Goal: Task Accomplishment & Management: Manage account settings

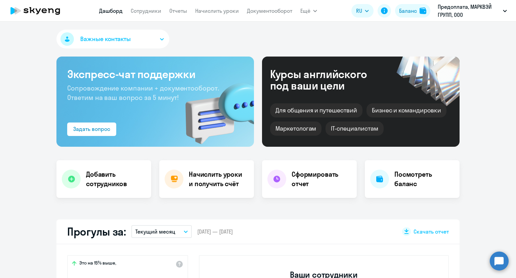
select select "30"
click at [411, 9] on div "Баланс" at bounding box center [408, 11] width 18 height 8
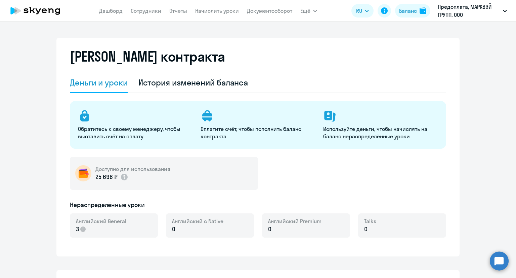
select select "english_adult_not_native_speaker"
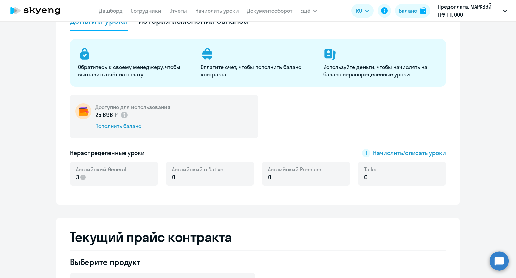
scroll to position [67, 0]
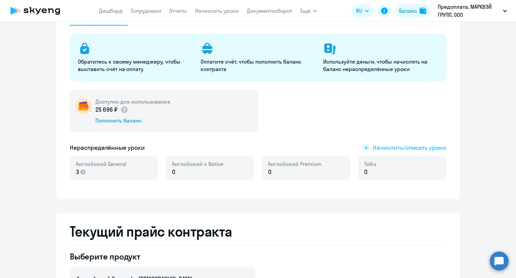
click at [393, 144] on span "Начислить/списать уроки" at bounding box center [409, 147] width 73 height 9
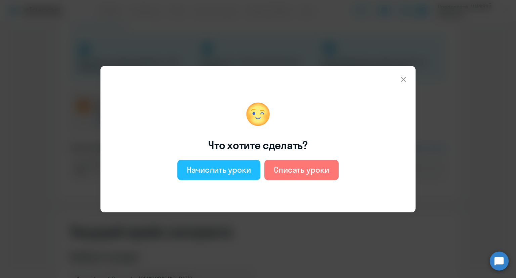
click at [245, 164] on div "Начислить уроки" at bounding box center [219, 169] width 64 height 11
select select "english_adult_not_native_speaker"
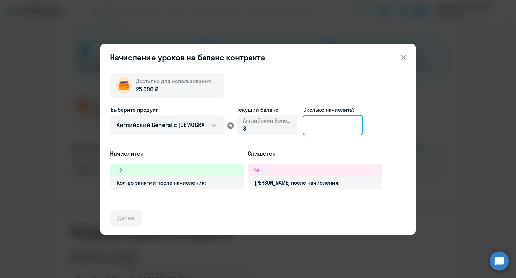
click at [336, 127] on input at bounding box center [333, 125] width 60 height 20
drag, startPoint x: 321, startPoint y: 126, endPoint x: 291, endPoint y: 126, distance: 29.9
click at [291, 126] on div "Выберите продукт Английский General с русскоговорящим преподавателем Английский…" at bounding box center [258, 127] width 296 height 44
drag, startPoint x: 327, startPoint y: 123, endPoint x: 302, endPoint y: 123, distance: 24.9
click at [302, 123] on div "Выберите продукт Английский General с русскоговорящим преподавателем Английский…" at bounding box center [258, 127] width 296 height 44
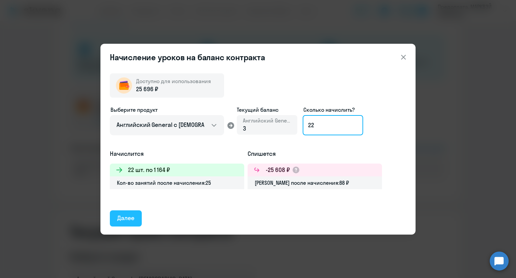
type input "22"
click at [134, 214] on button "Далее" at bounding box center [126, 218] width 32 height 16
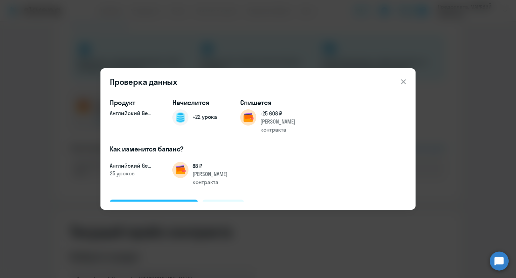
click at [162, 203] on div "Подтвердить и начислить" at bounding box center [153, 207] width 73 height 9
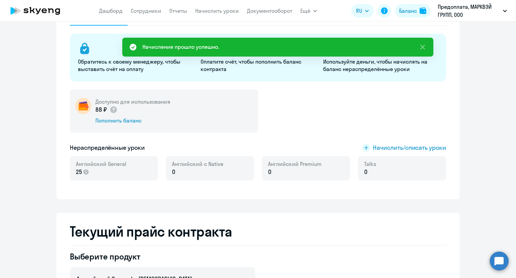
scroll to position [0, 0]
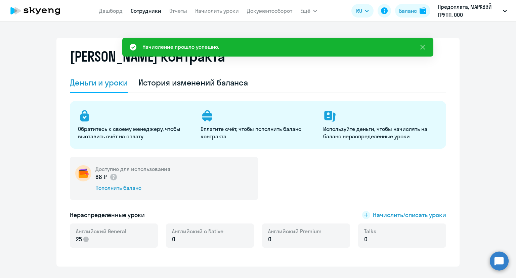
click at [136, 14] on link "Сотрудники" at bounding box center [146, 10] width 31 height 7
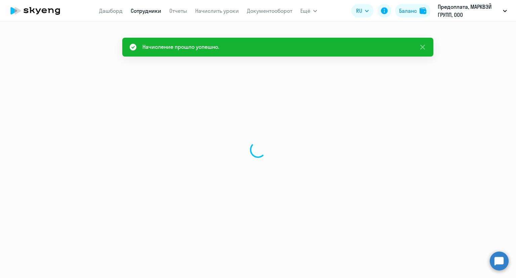
select select "30"
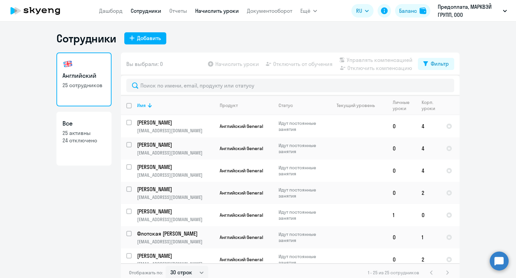
click at [219, 11] on link "Начислить уроки" at bounding box center [217, 10] width 44 height 7
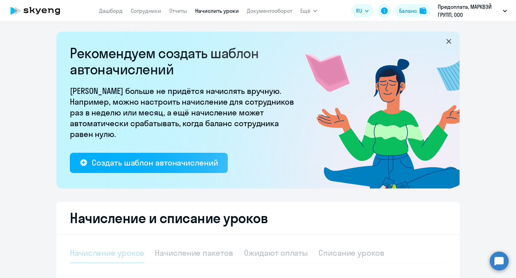
select select "10"
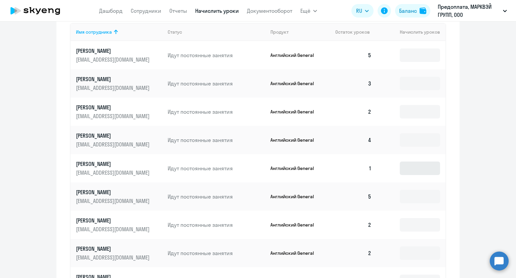
scroll to position [336, 0]
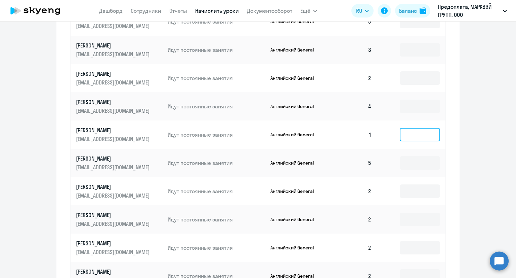
click at [416, 138] on input at bounding box center [420, 134] width 40 height 13
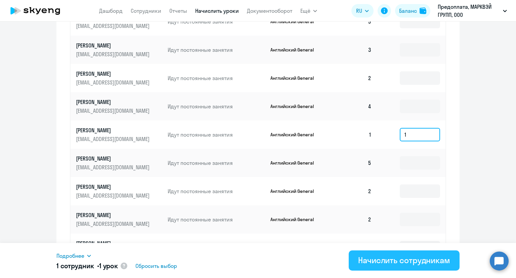
type input "1"
click at [415, 260] on div "Начислить сотрудникам" at bounding box center [404, 259] width 92 height 11
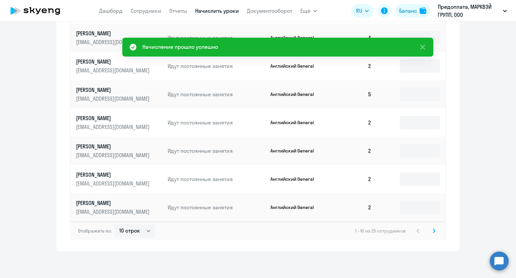
scroll to position [405, 0]
click at [433, 228] on icon at bounding box center [434, 230] width 3 height 5
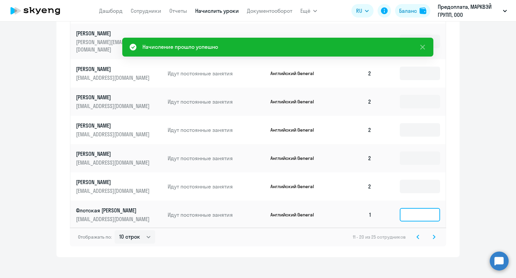
click at [421, 208] on input at bounding box center [420, 214] width 40 height 13
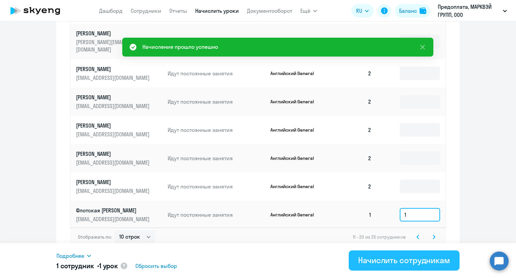
type input "1"
click at [414, 254] on div "Начислить сотрудникам" at bounding box center [404, 259] width 92 height 11
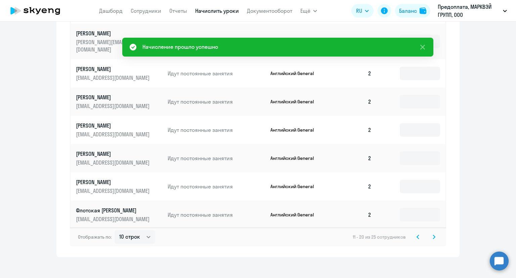
click at [434, 232] on svg-icon at bounding box center [434, 236] width 8 height 8
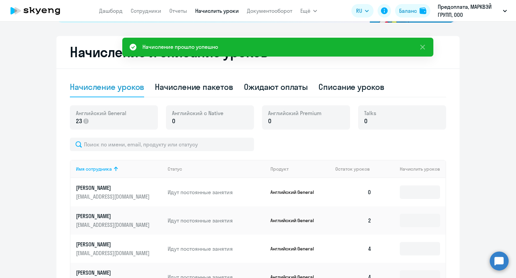
scroll to position [163, 0]
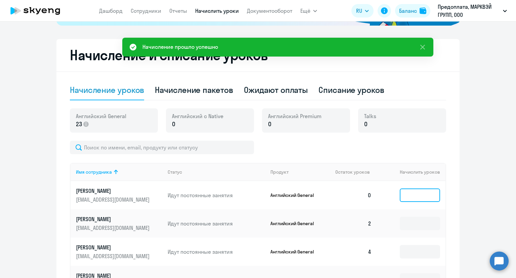
click at [413, 198] on input at bounding box center [420, 194] width 40 height 13
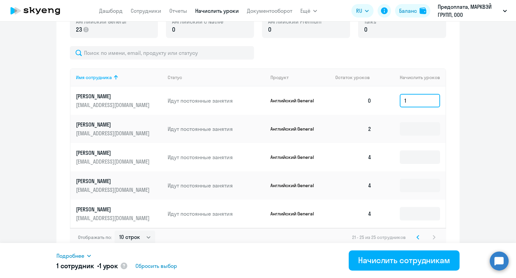
scroll to position [263, 0]
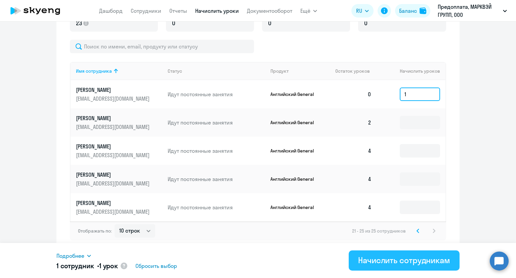
type input "1"
click at [409, 253] on button "Начислить сотрудникам" at bounding box center [404, 260] width 111 height 20
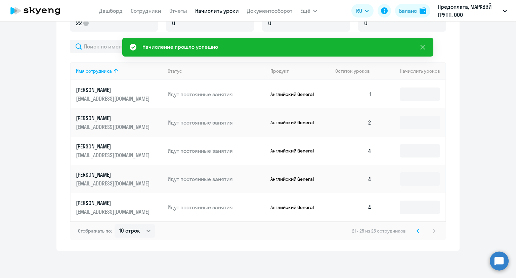
click at [418, 229] on svg-icon at bounding box center [418, 230] width 8 height 8
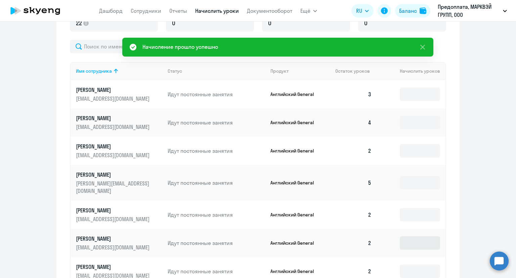
scroll to position [398, 0]
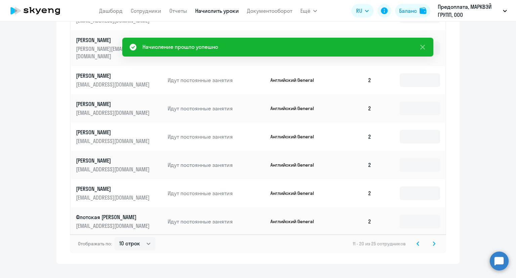
click at [417, 241] on icon at bounding box center [418, 243] width 2 height 4
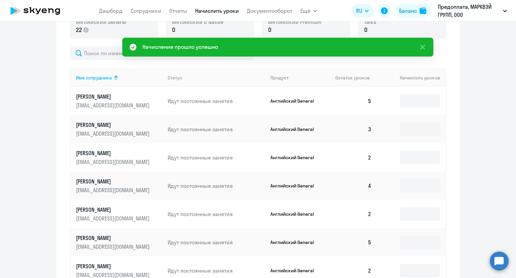
scroll to position [129, 0]
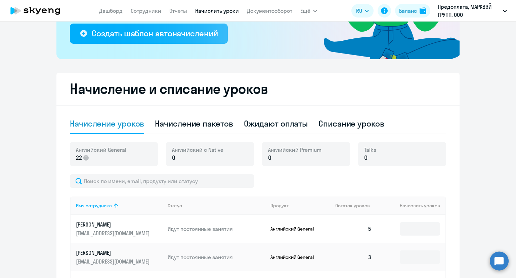
click at [469, 14] on p "Предоплата, МАРКВЭЙ ГРУПП, ООО" at bounding box center [469, 11] width 62 height 16
click at [418, 12] on button "Баланс" at bounding box center [412, 10] width 35 height 13
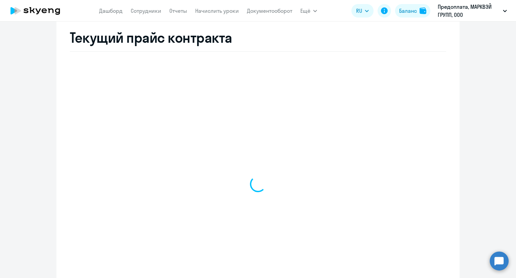
select select "english_adult_not_native_speaker"
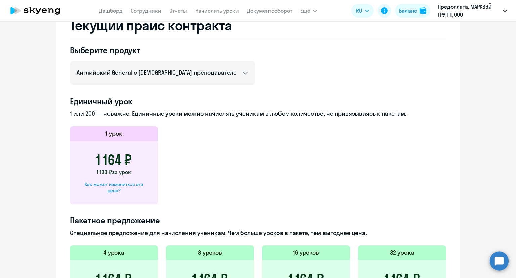
scroll to position [284, 0]
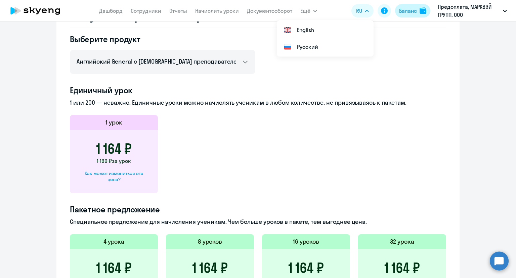
click at [407, 11] on div "Баланс" at bounding box center [408, 11] width 18 height 8
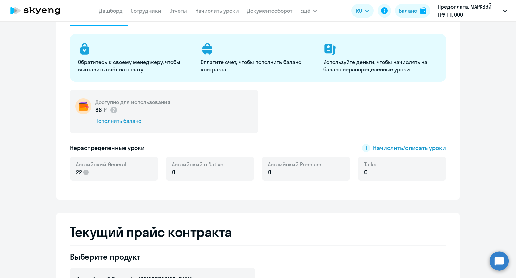
scroll to position [0, 0]
